Goal: Information Seeking & Learning: Find specific fact

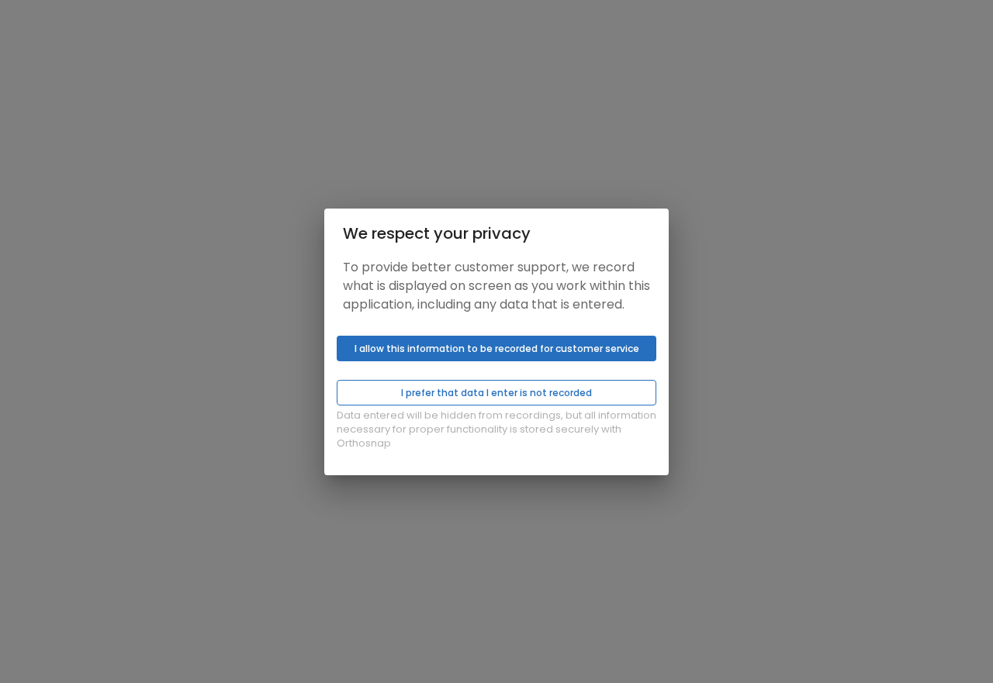
click at [413, 403] on button "I prefer that data I enter is not recorded" at bounding box center [497, 393] width 320 height 26
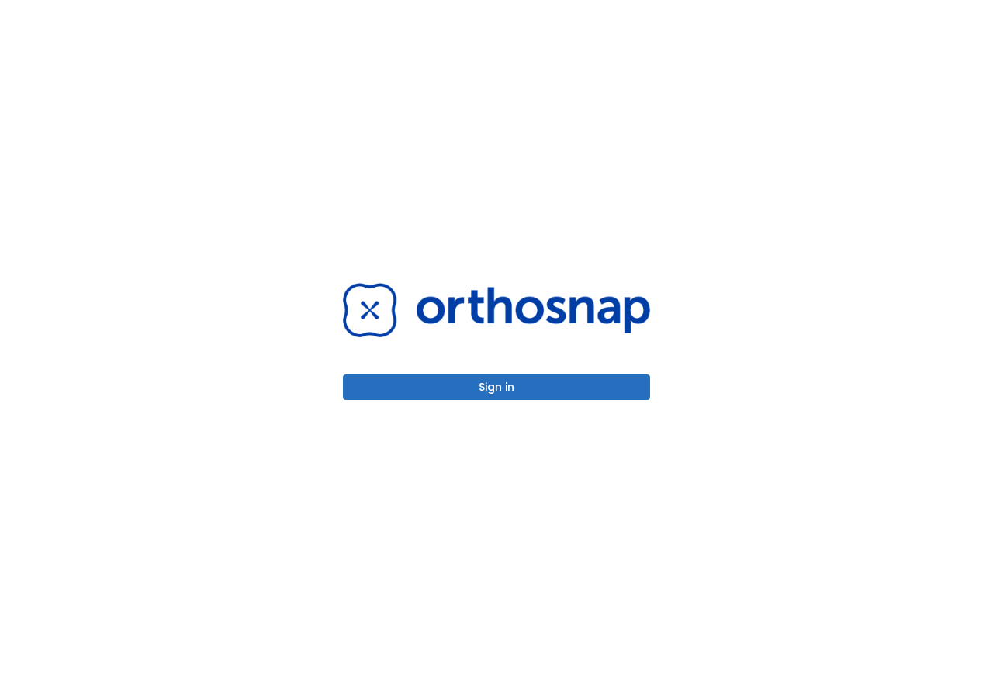
click at [479, 392] on button "Sign in" at bounding box center [496, 388] width 307 height 26
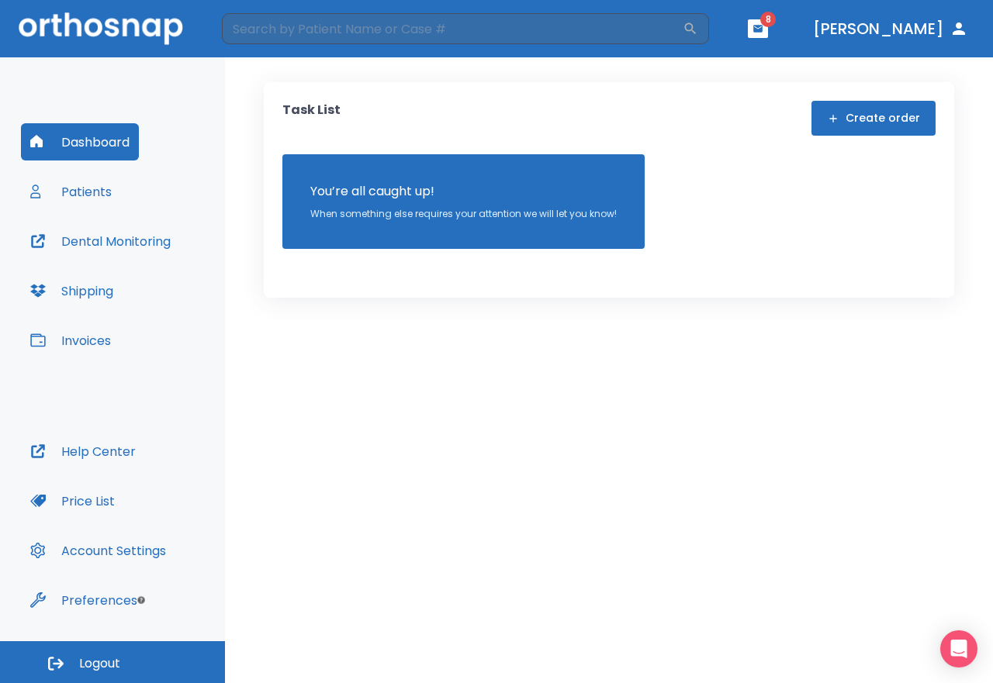
click at [78, 192] on button "Patients" at bounding box center [71, 191] width 100 height 37
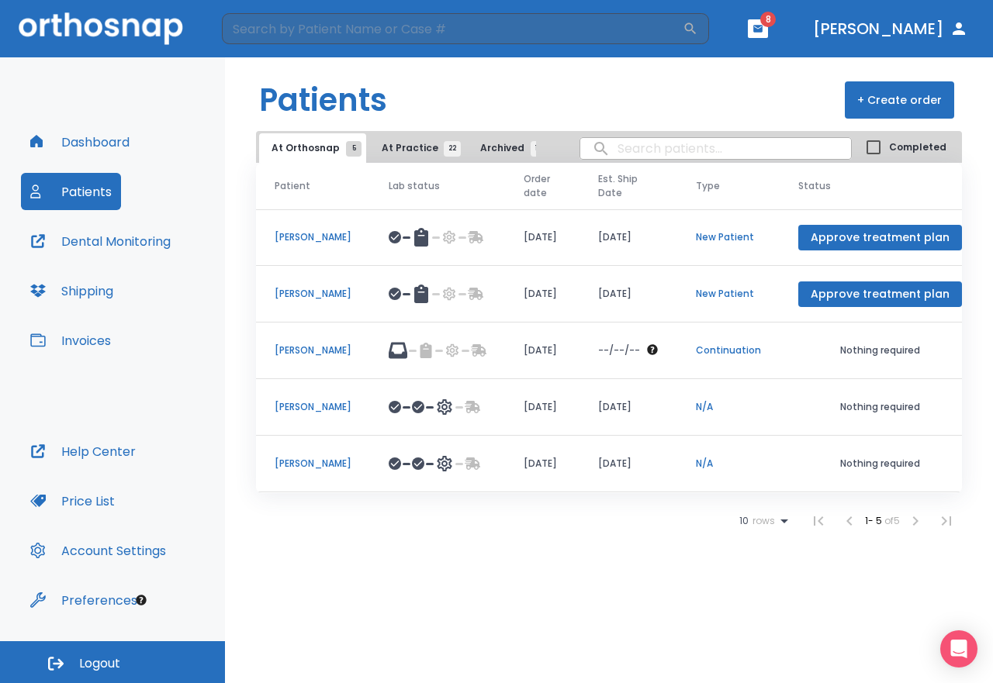
click at [620, 152] on input "search" at bounding box center [715, 148] width 271 height 30
type input "[PERSON_NAME]"
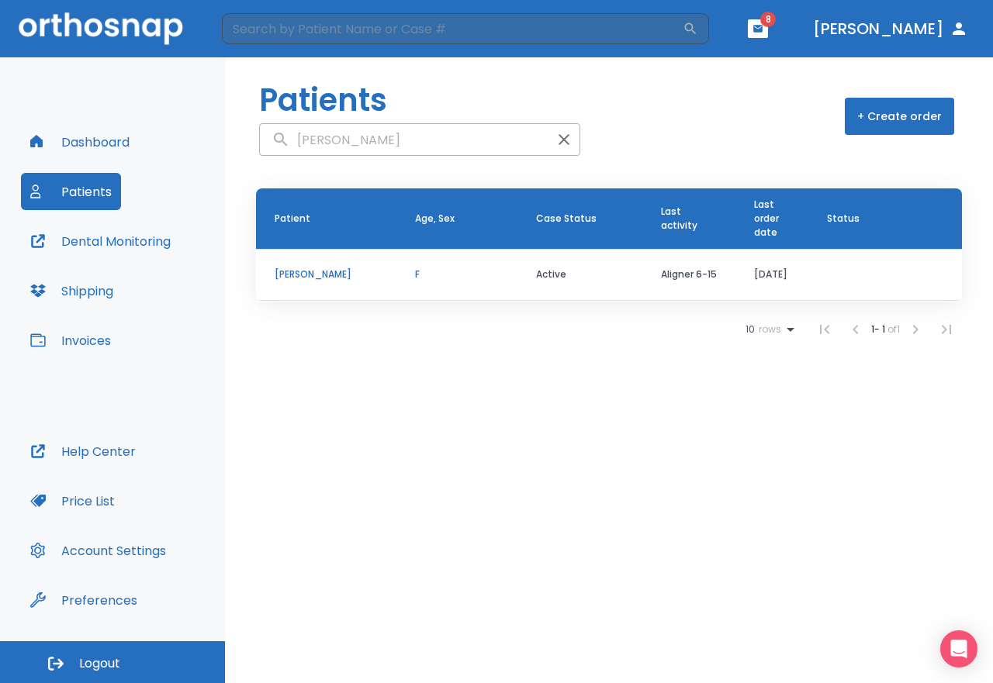
click at [337, 273] on p "[PERSON_NAME]" at bounding box center [326, 275] width 103 height 14
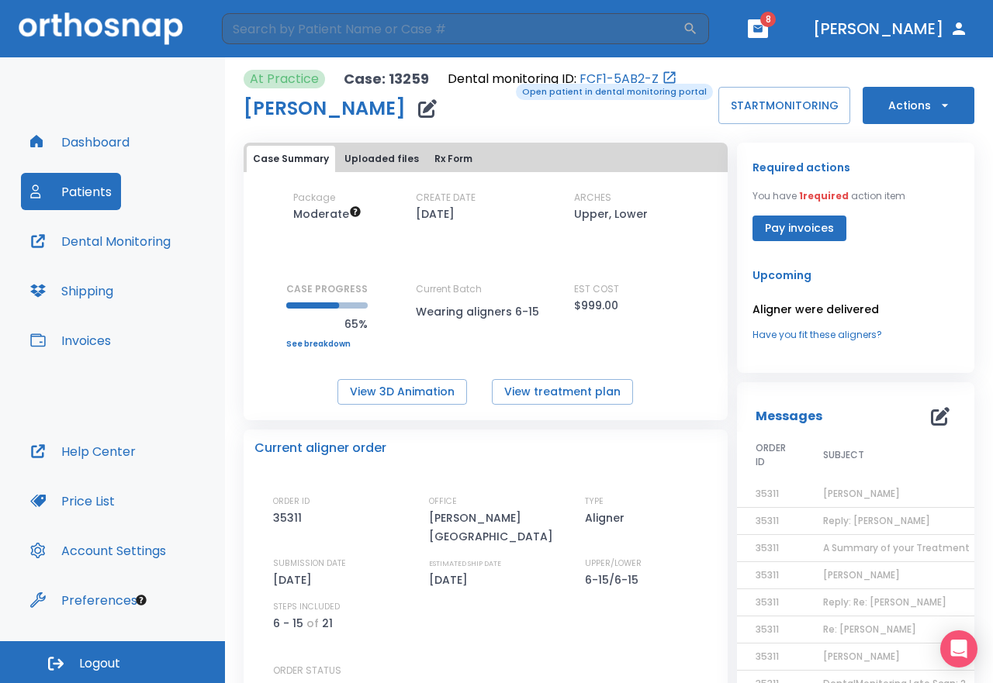
click at [505, 82] on p "Dental monitoring ID:" at bounding box center [512, 79] width 129 height 19
click at [594, 82] on link "FCF1-5AB2-Z" at bounding box center [618, 79] width 79 height 19
